Goal: Find specific page/section

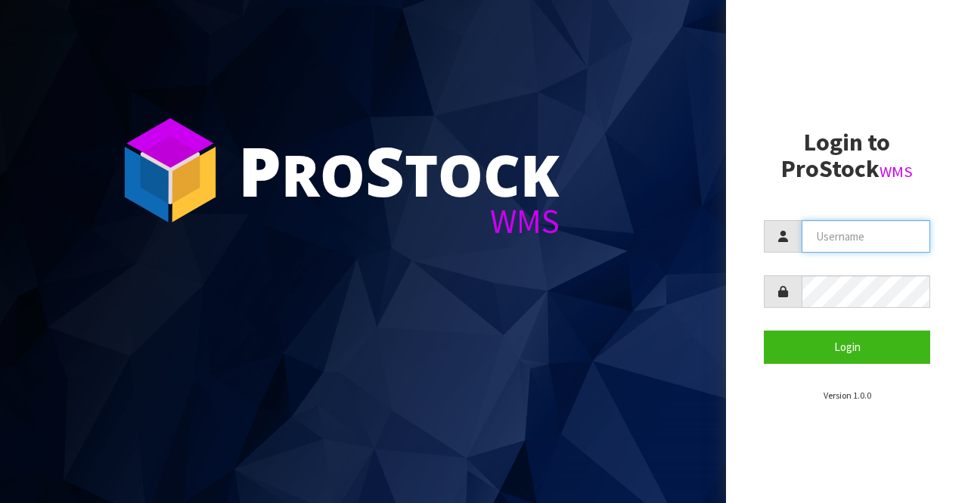
click at [851, 237] on input "text" at bounding box center [866, 236] width 129 height 33
type input "BIGGAME"
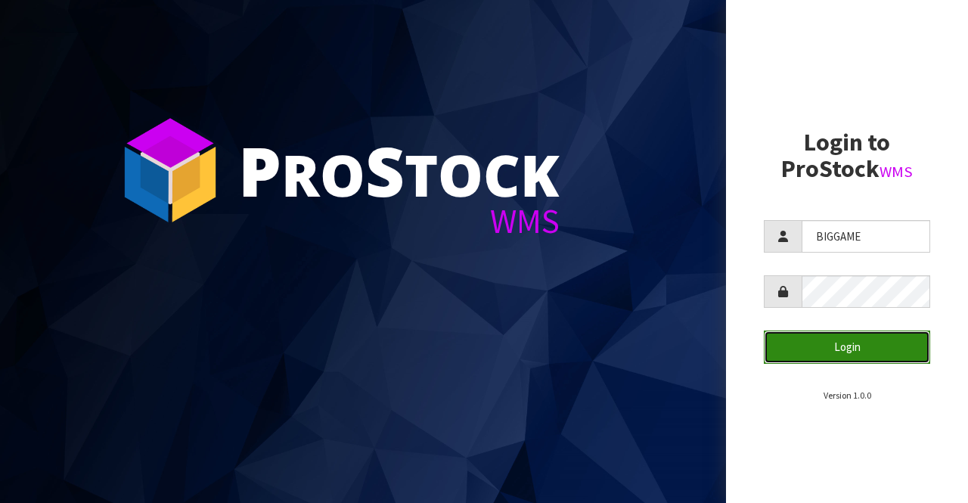
click at [841, 344] on button "Login" at bounding box center [847, 347] width 166 height 33
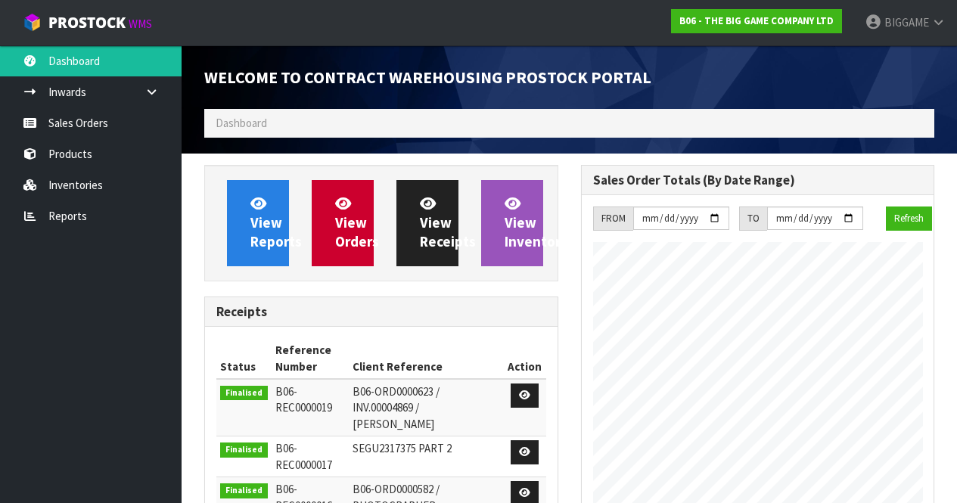
scroll to position [4, 0]
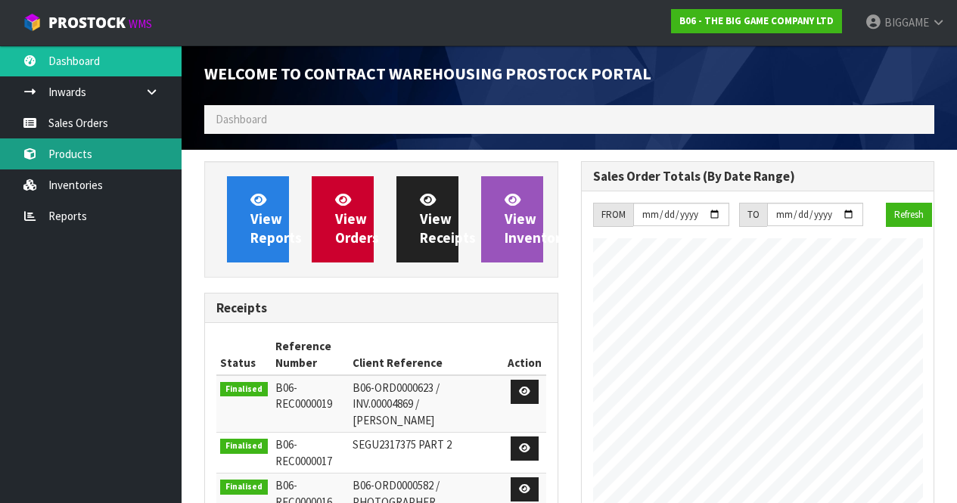
click at [92, 154] on link "Products" at bounding box center [91, 153] width 182 height 31
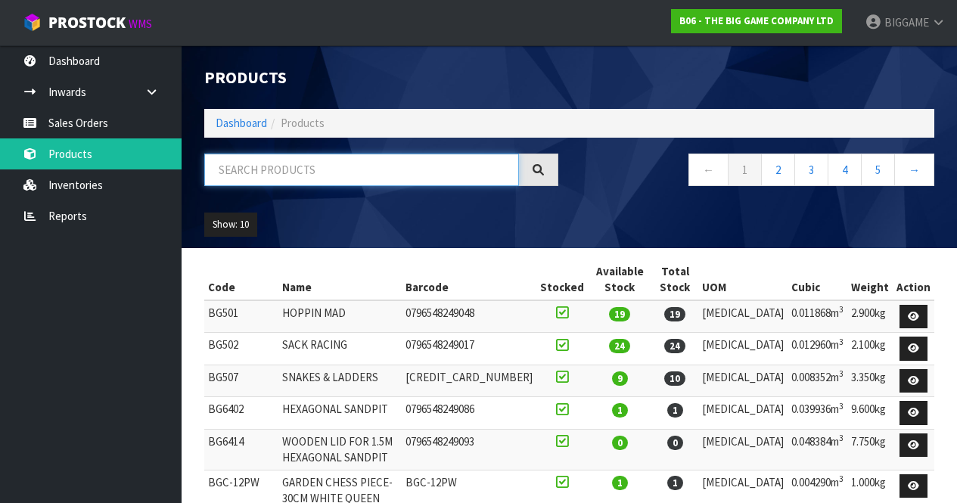
click at [257, 170] on input "text" at bounding box center [361, 170] width 315 height 33
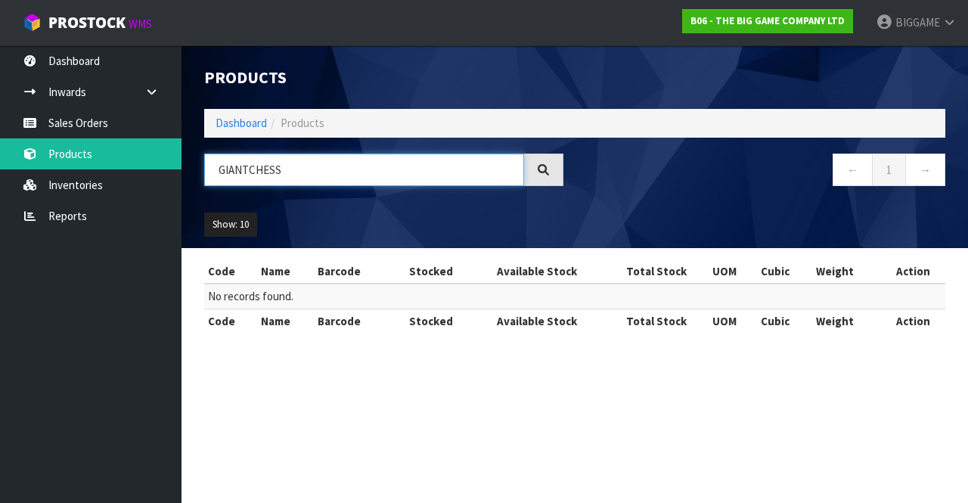
click at [257, 170] on input "GIANTCHESS" at bounding box center [364, 170] width 320 height 33
click at [248, 170] on input "GIANTCHESS" at bounding box center [364, 170] width 320 height 33
click at [248, 170] on input "GIANT CHESS" at bounding box center [364, 170] width 320 height 33
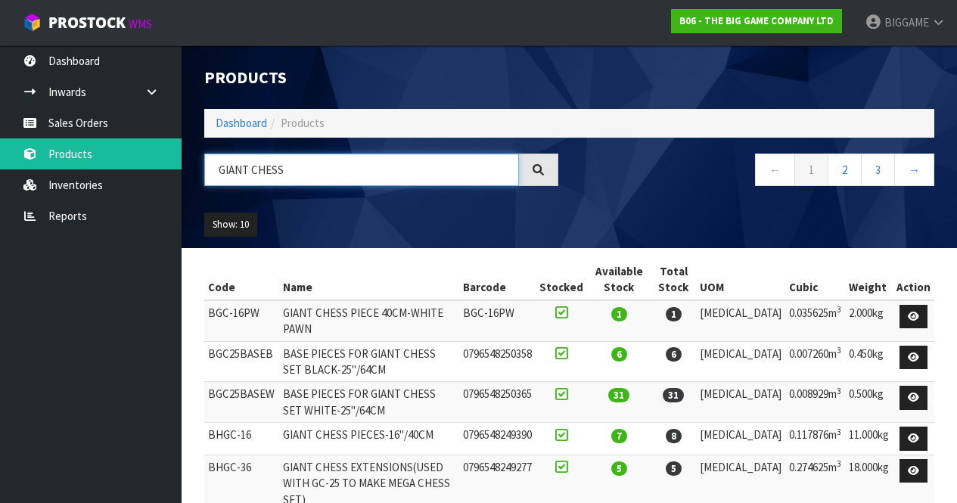
click at [289, 167] on input "GIANT CHESS" at bounding box center [361, 170] width 315 height 33
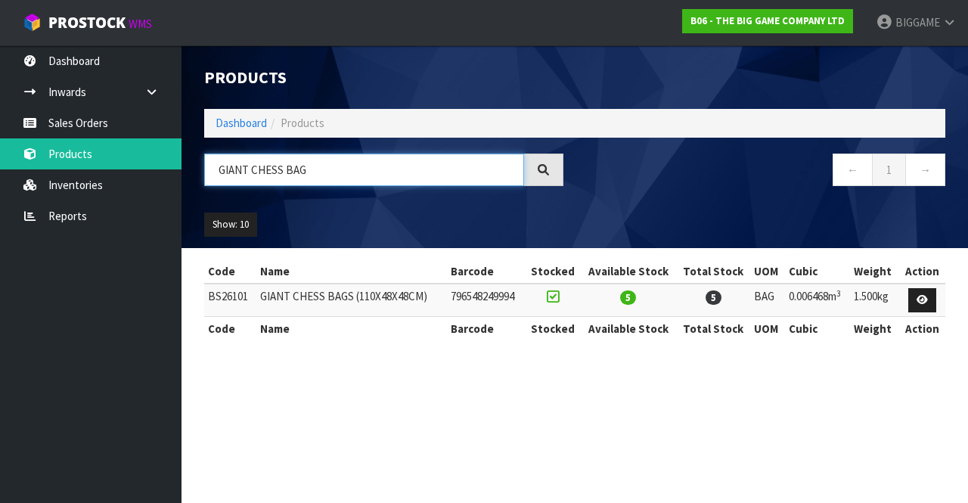
type input "GIANT CHESS BAG"
